Goal: Check status: Check status

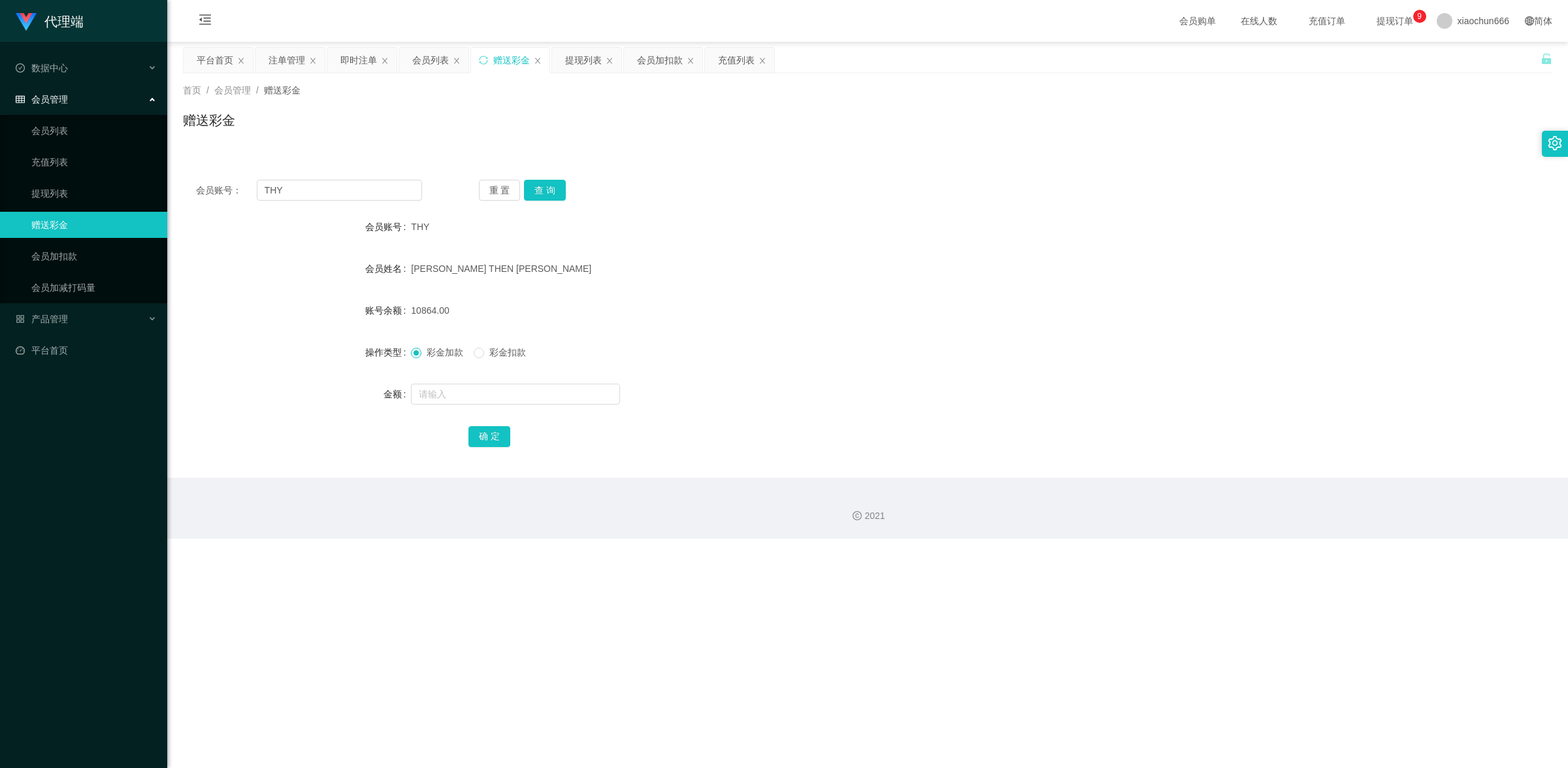
click at [476, 405] on div at bounding box center [810, 394] width 799 height 26
click at [465, 400] on input "text" at bounding box center [515, 395] width 209 height 21
type input "8"
drag, startPoint x: 475, startPoint y: 431, endPoint x: 539, endPoint y: 422, distance: 64.6
click at [475, 431] on button "确 定" at bounding box center [489, 437] width 42 height 21
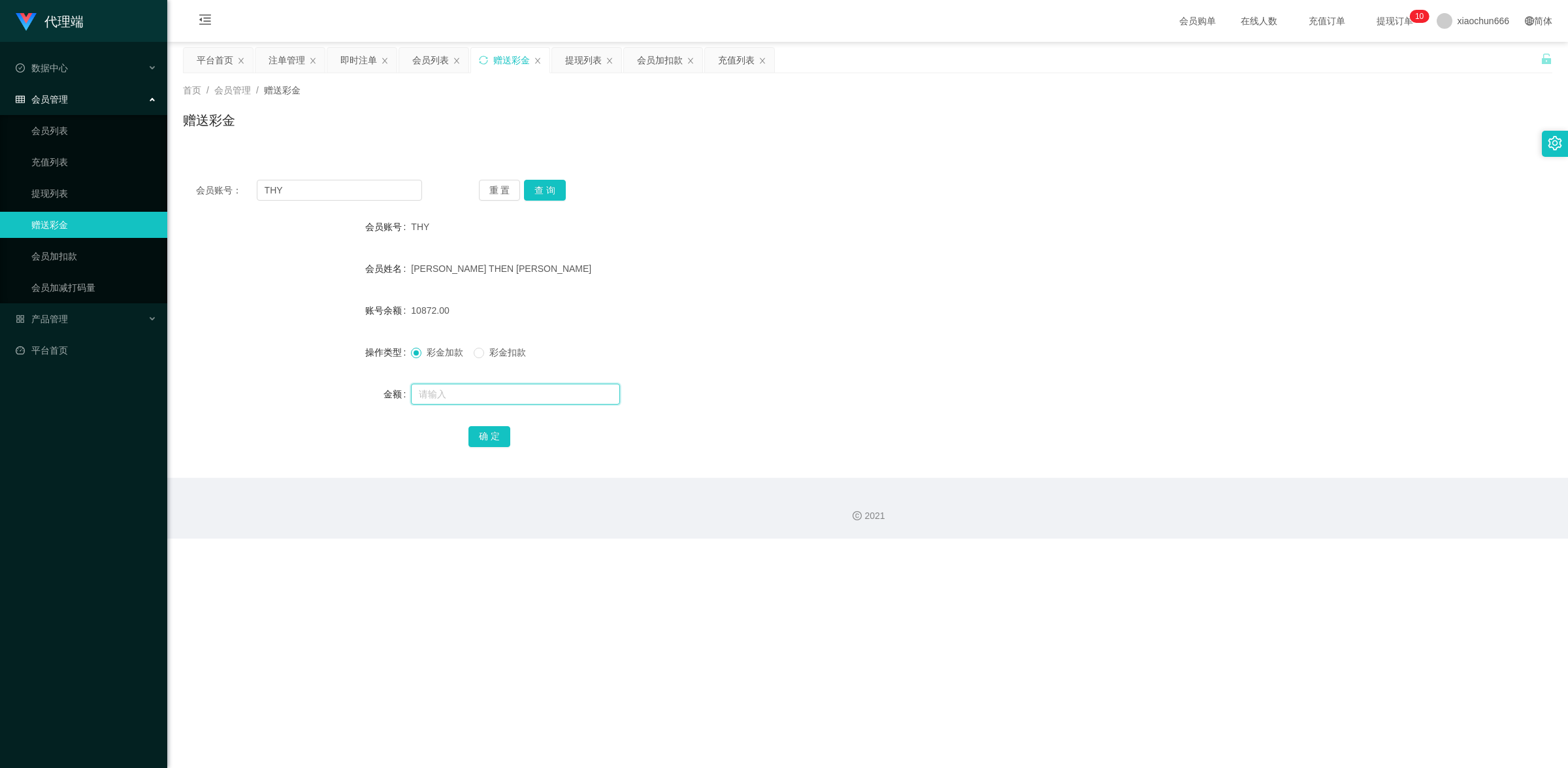
click at [459, 397] on input "text" at bounding box center [515, 395] width 209 height 21
type input "8"
click at [487, 428] on button "确 定" at bounding box center [489, 437] width 42 height 21
click at [308, 188] on input "THY" at bounding box center [339, 191] width 165 height 21
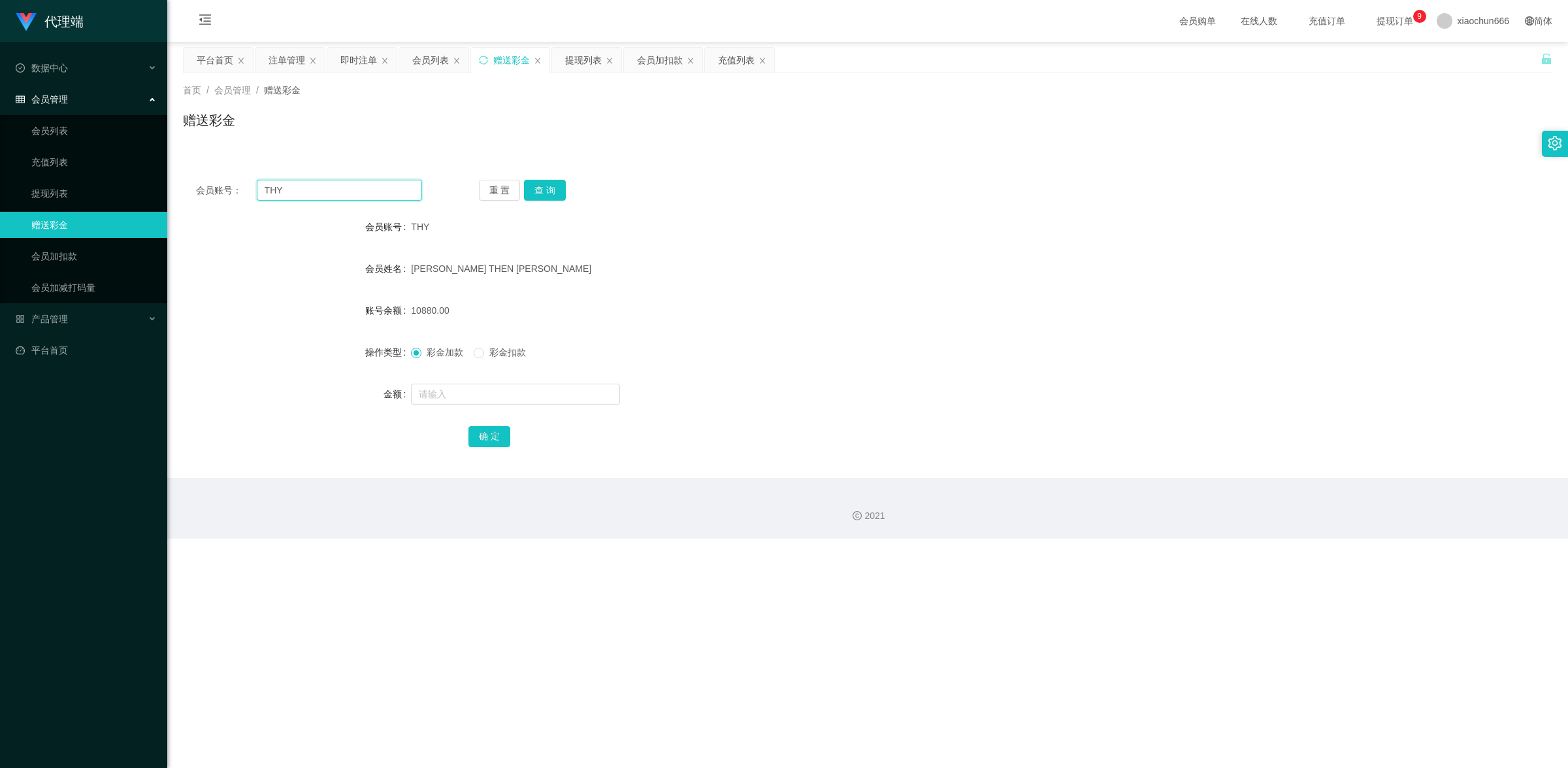
paste input "3028178246"
type input "3028178246"
drag, startPoint x: 539, startPoint y: 184, endPoint x: 536, endPoint y: 199, distance: 15.3
click at [539, 184] on button "查 询" at bounding box center [545, 191] width 42 height 21
click at [468, 386] on input "text" at bounding box center [515, 395] width 209 height 21
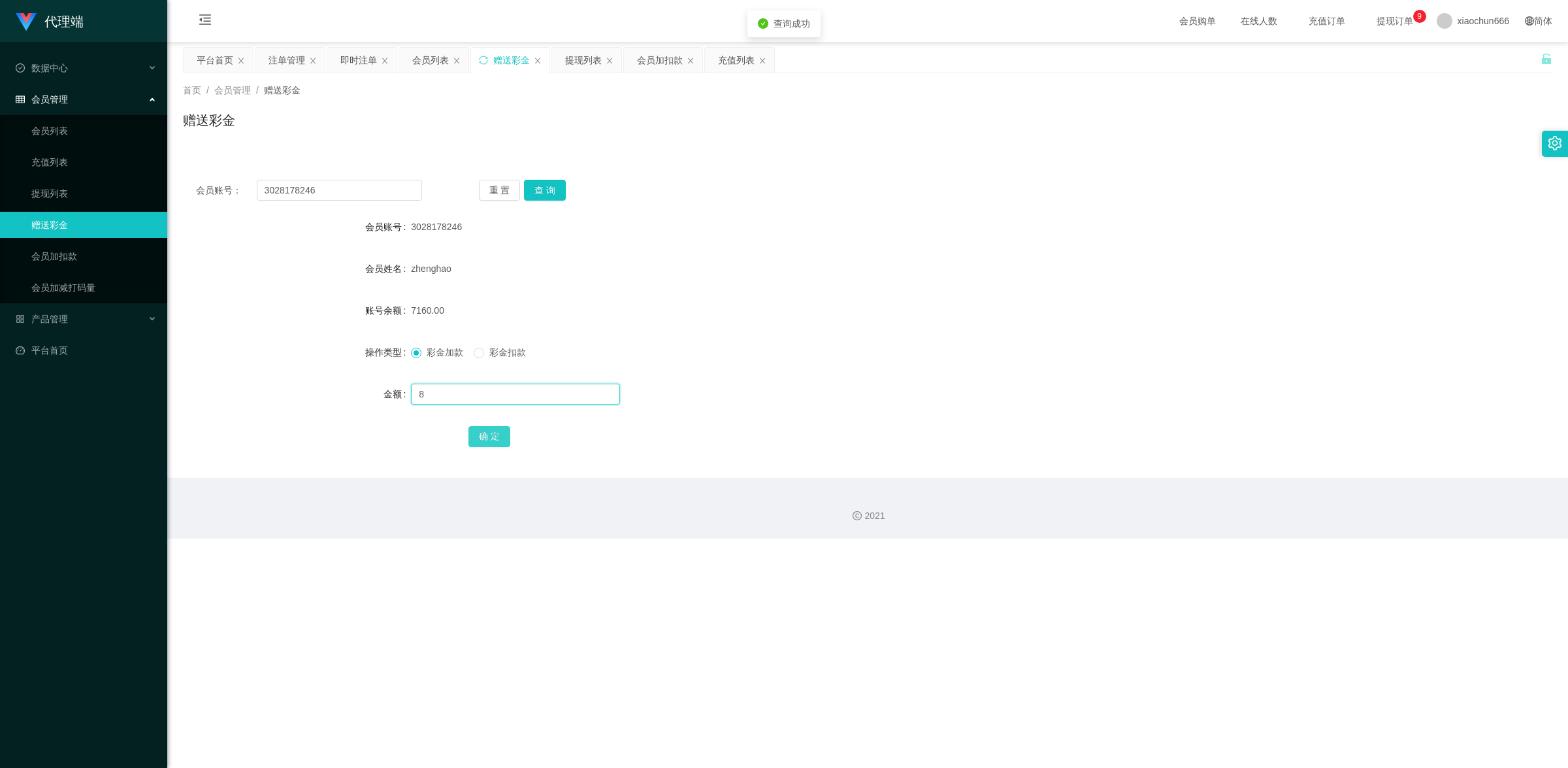
type input "8"
click at [485, 434] on button "确 定" at bounding box center [489, 437] width 42 height 21
click at [360, 184] on input "3028178246" at bounding box center [339, 191] width 165 height 21
paste input "THY"
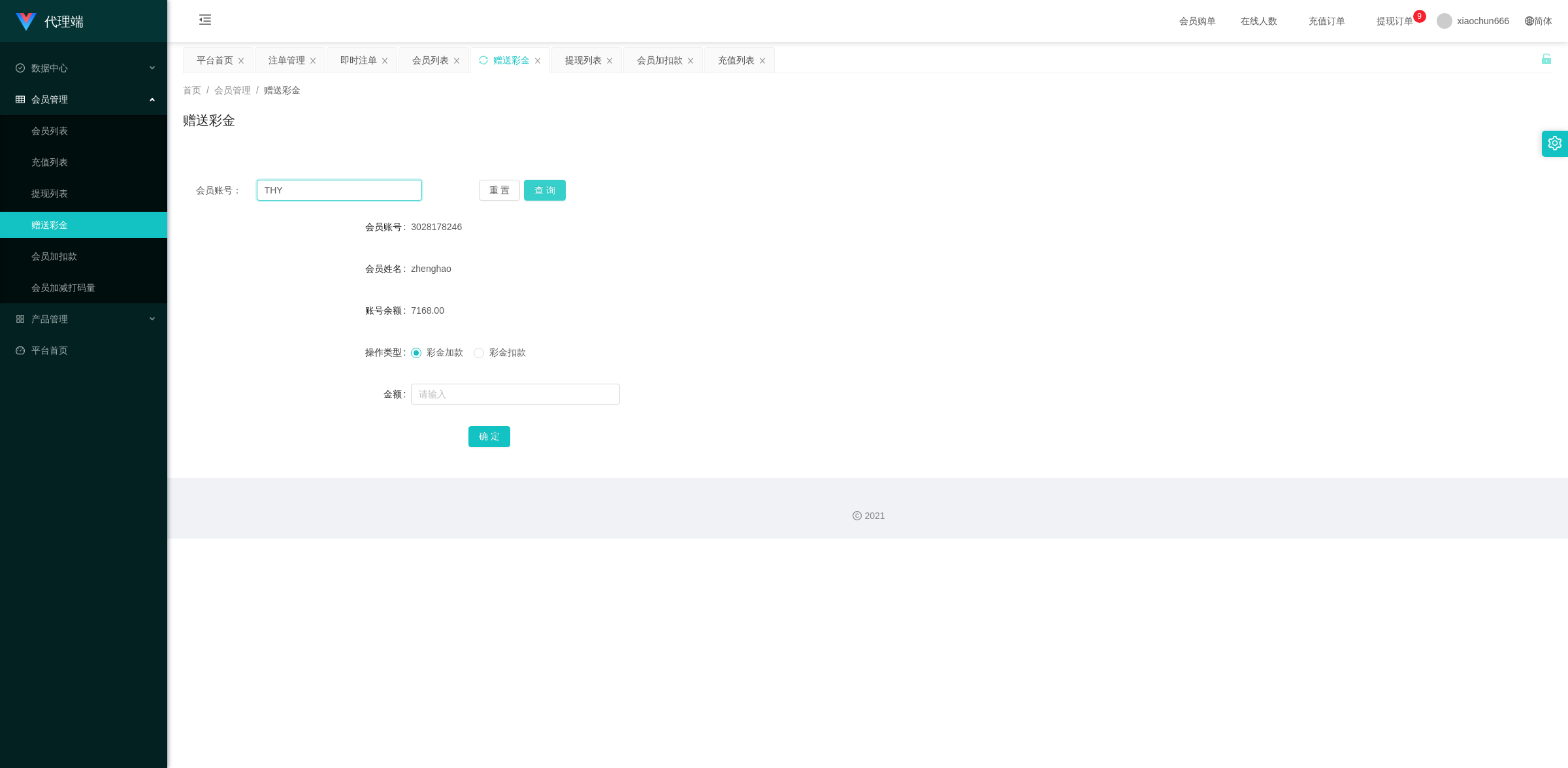
type input "THY"
click at [543, 200] on button "查 询" at bounding box center [545, 191] width 42 height 21
click at [520, 395] on input "text" at bounding box center [515, 395] width 209 height 21
type input "8"
click at [511, 436] on div "确 定" at bounding box center [868, 436] width 799 height 26
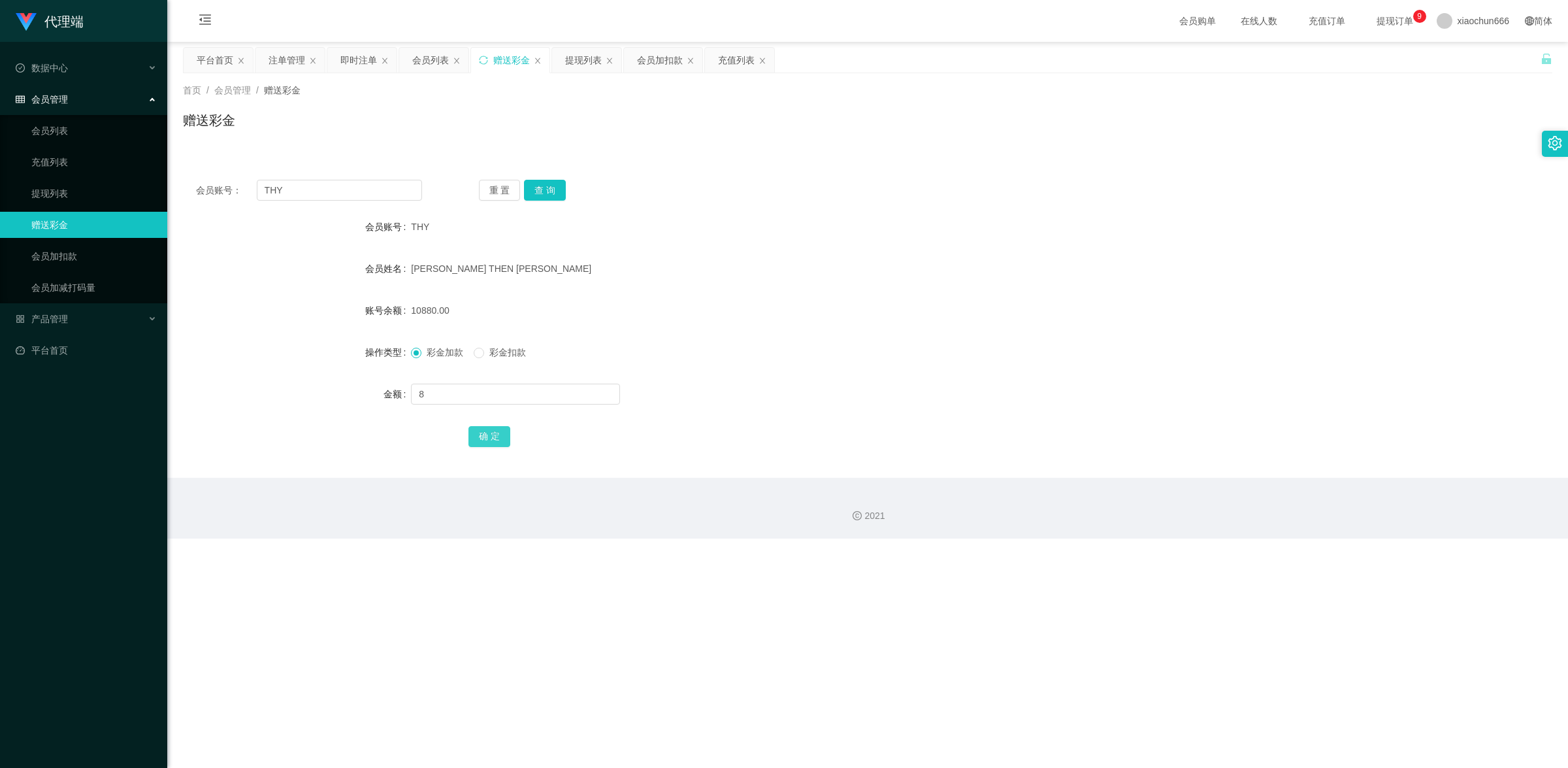
click at [499, 436] on button "确 定" at bounding box center [489, 437] width 42 height 21
click at [470, 390] on input "text" at bounding box center [515, 395] width 209 height 21
type input "8"
drag, startPoint x: 484, startPoint y: 434, endPoint x: 551, endPoint y: 397, distance: 76.5
click at [484, 434] on button "确 定" at bounding box center [489, 437] width 42 height 21
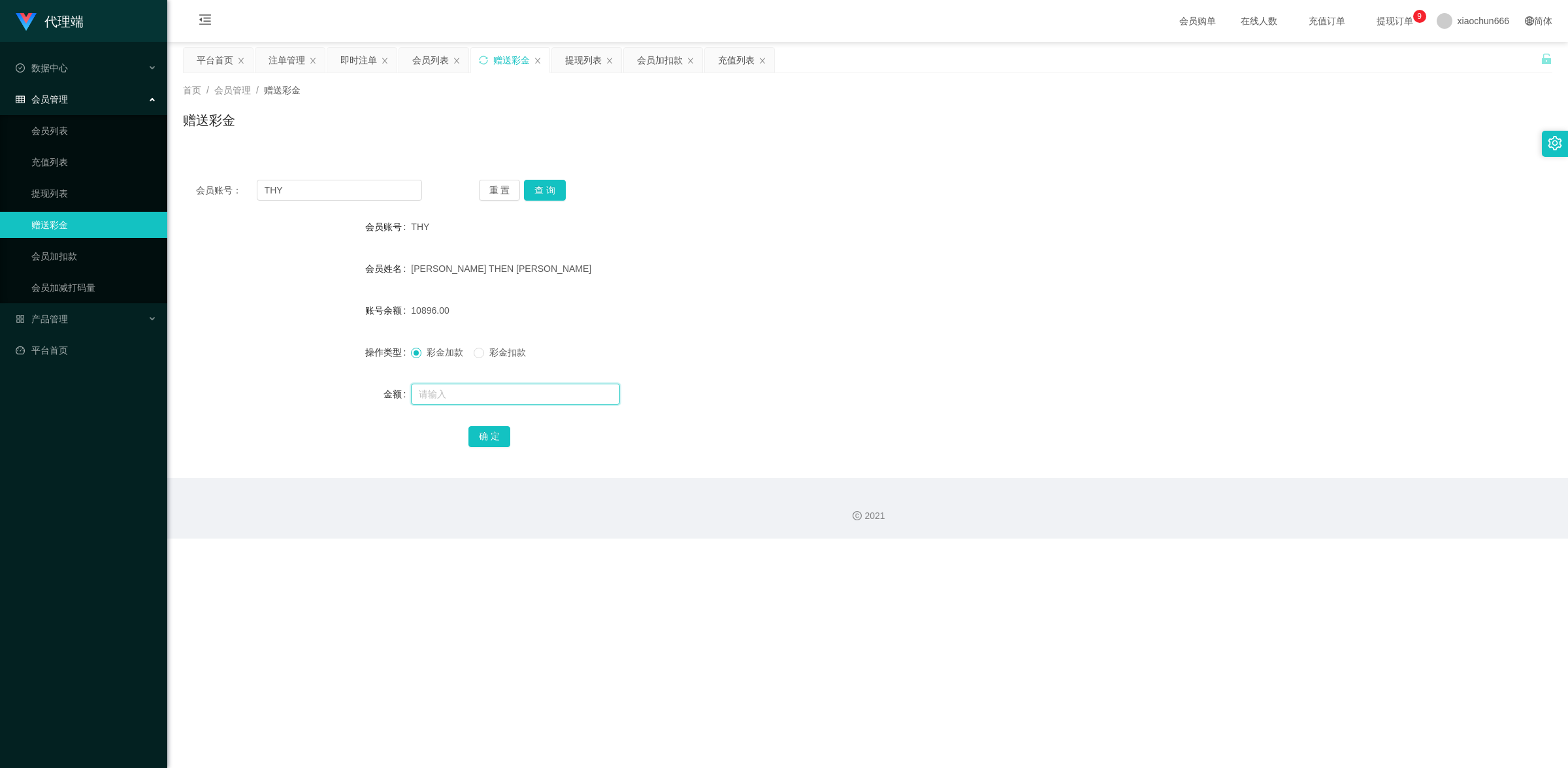
click at [489, 401] on input "text" at bounding box center [515, 395] width 209 height 21
type input "8"
drag, startPoint x: 498, startPoint y: 431, endPoint x: 714, endPoint y: 363, distance: 226.5
click at [498, 431] on button "确 定" at bounding box center [489, 437] width 42 height 21
click at [465, 403] on input "text" at bounding box center [515, 395] width 209 height 21
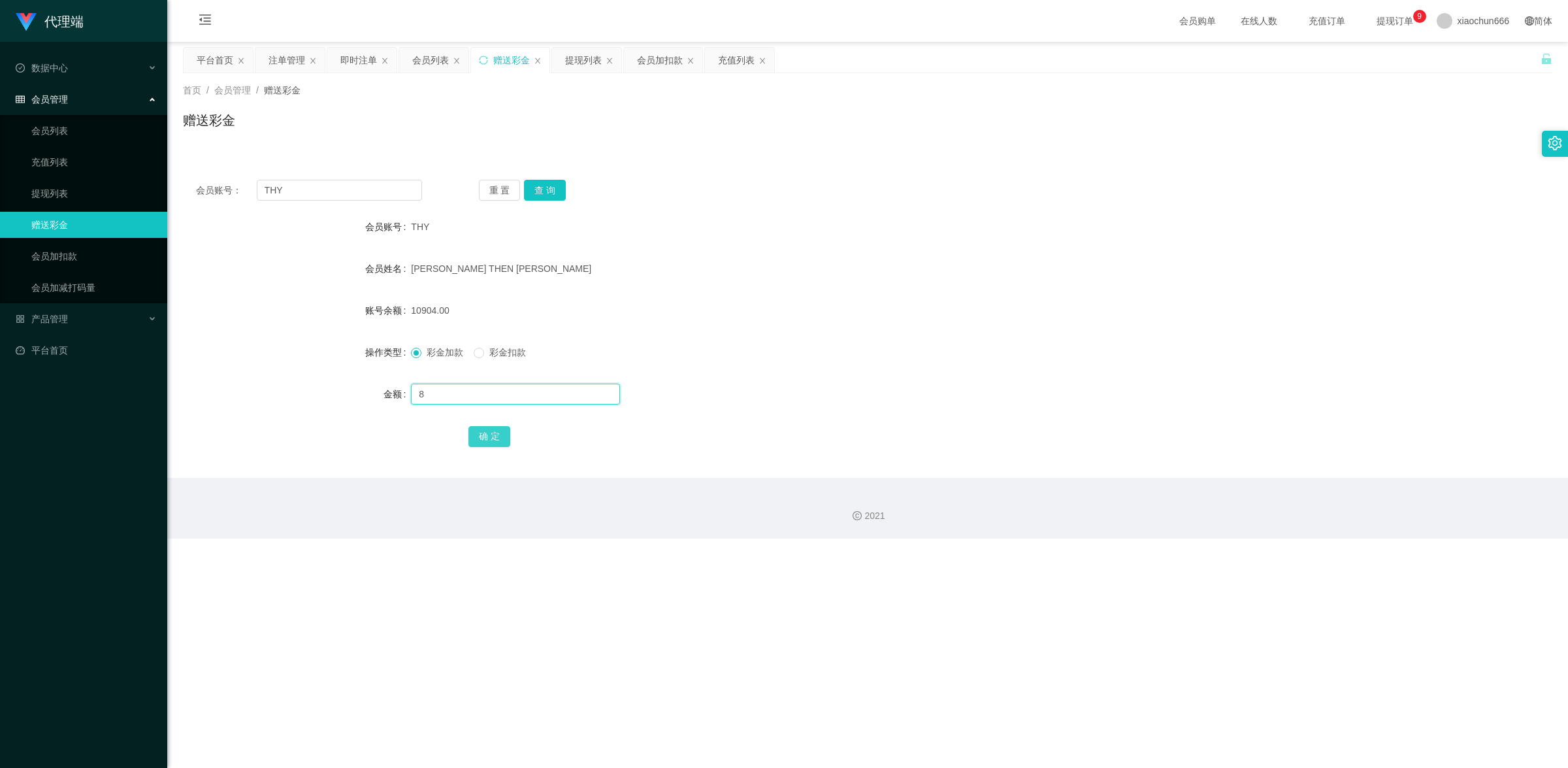
type input "8"
click at [500, 433] on button "确 定" at bounding box center [489, 437] width 42 height 21
click at [501, 399] on input "text" at bounding box center [515, 395] width 209 height 21
type input "8"
click at [494, 439] on button "确 定" at bounding box center [489, 437] width 42 height 21
